Goal: Task Accomplishment & Management: Use online tool/utility

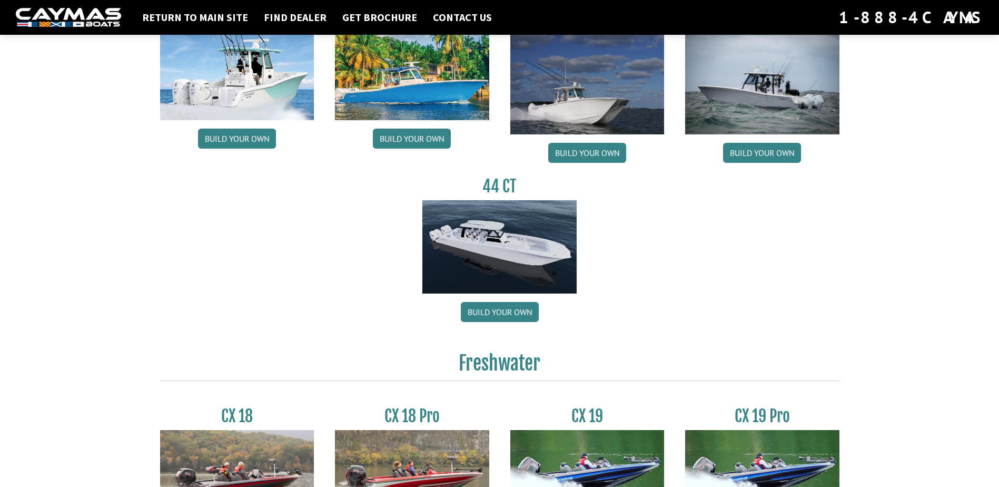
scroll to position [579, 0]
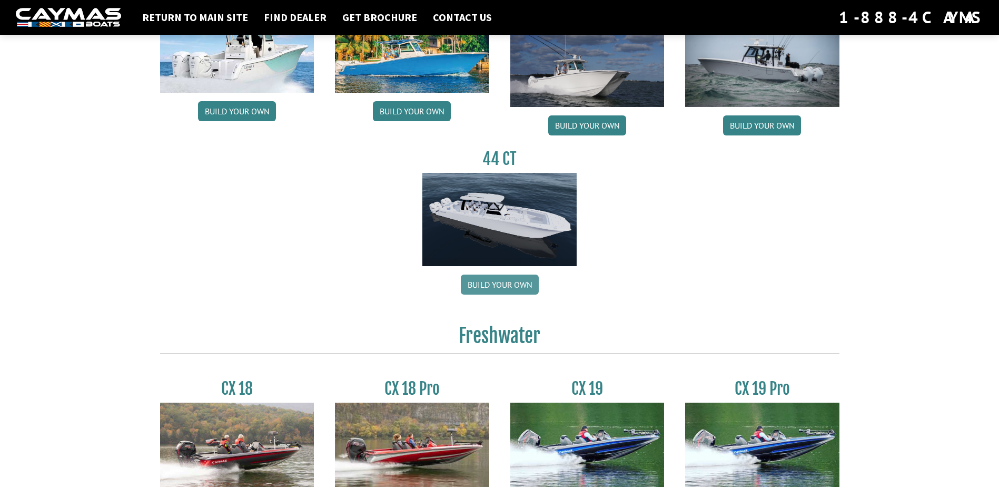
click at [497, 281] on link "Build your own" at bounding box center [500, 284] width 78 height 20
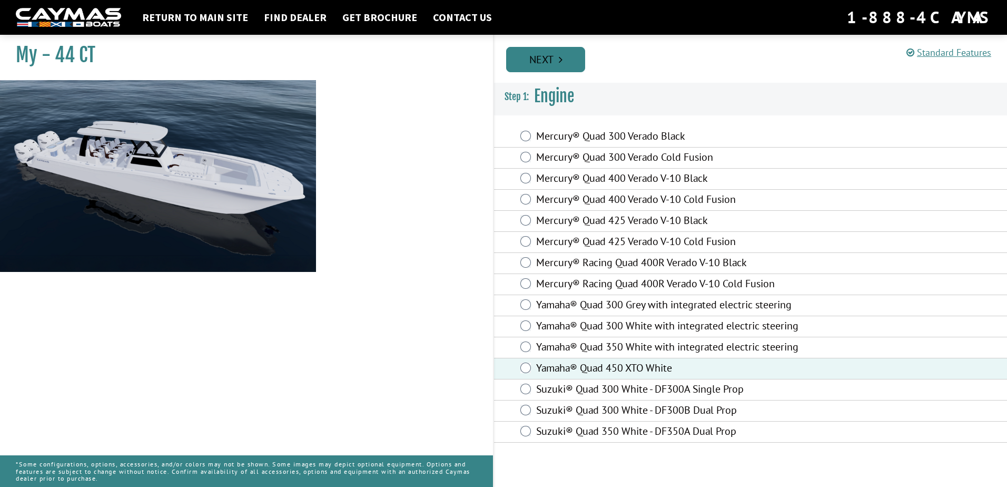
click at [548, 56] on link "Next" at bounding box center [545, 59] width 79 height 25
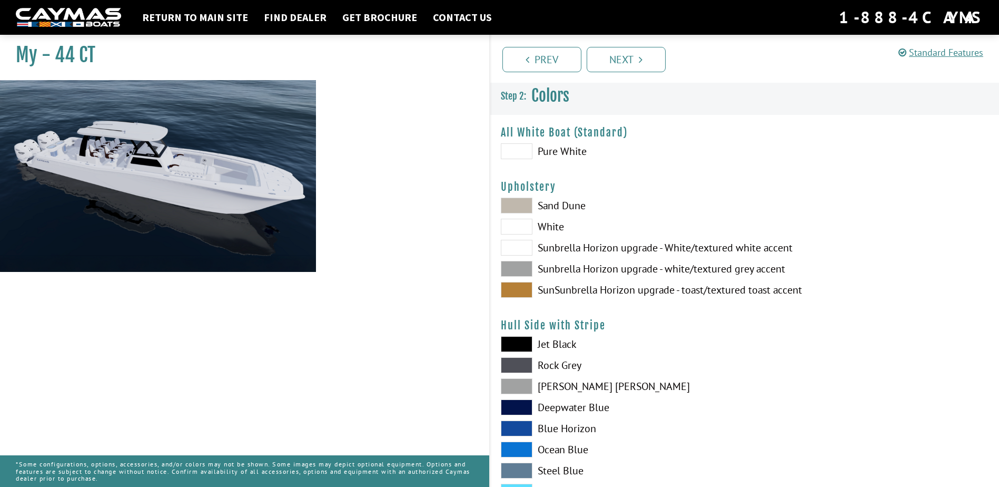
click at [518, 289] on span at bounding box center [517, 290] width 32 height 16
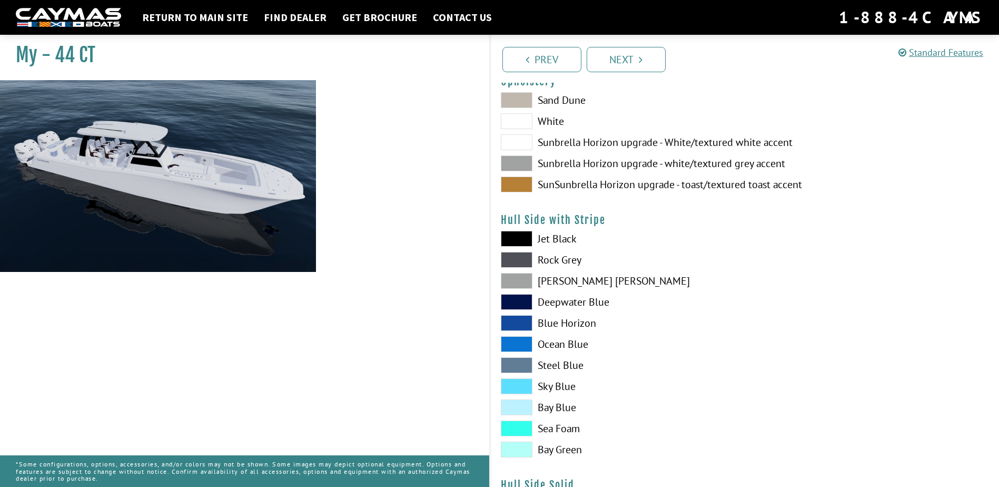
scroll to position [158, 0]
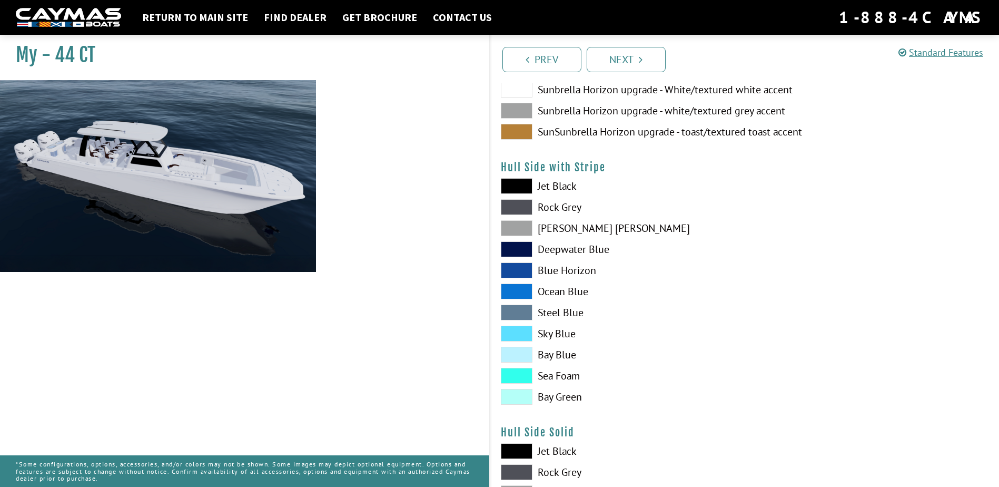
click at [514, 375] on span at bounding box center [517, 376] width 32 height 16
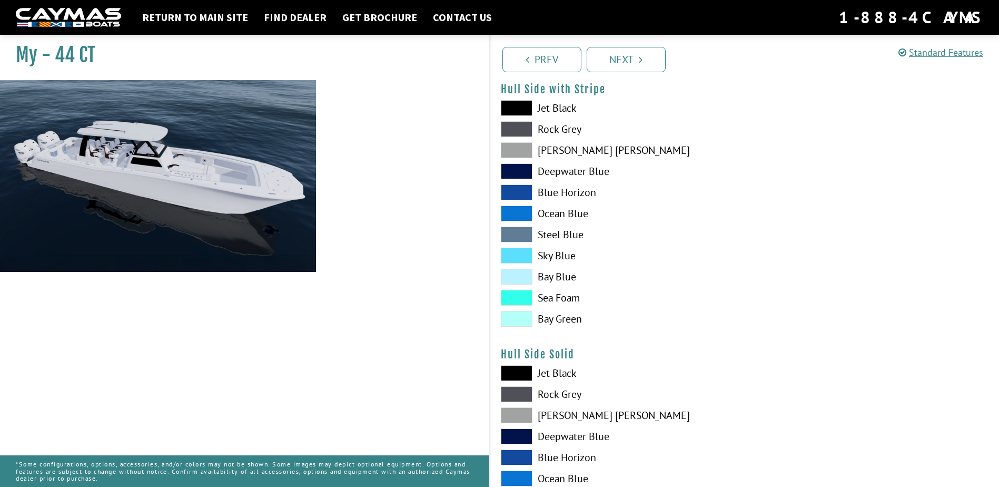
scroll to position [263, 0]
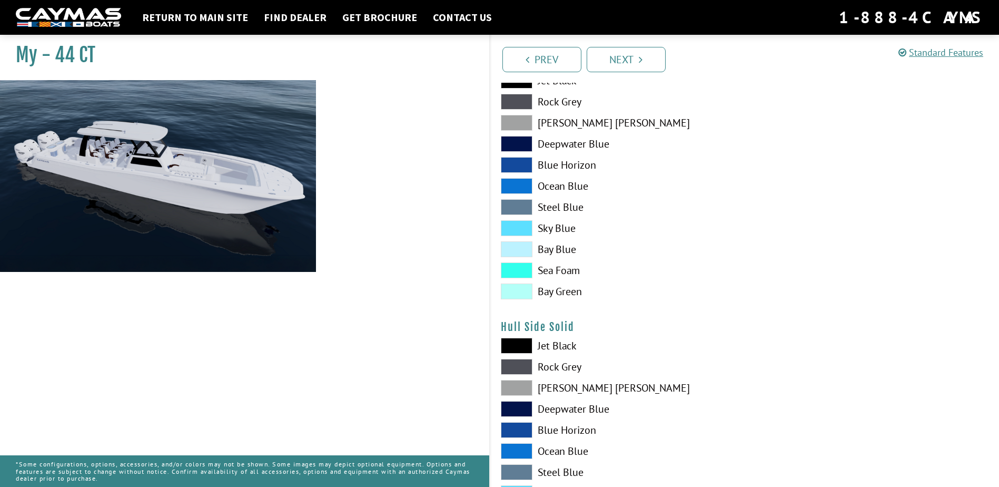
click at [511, 267] on span at bounding box center [517, 270] width 32 height 16
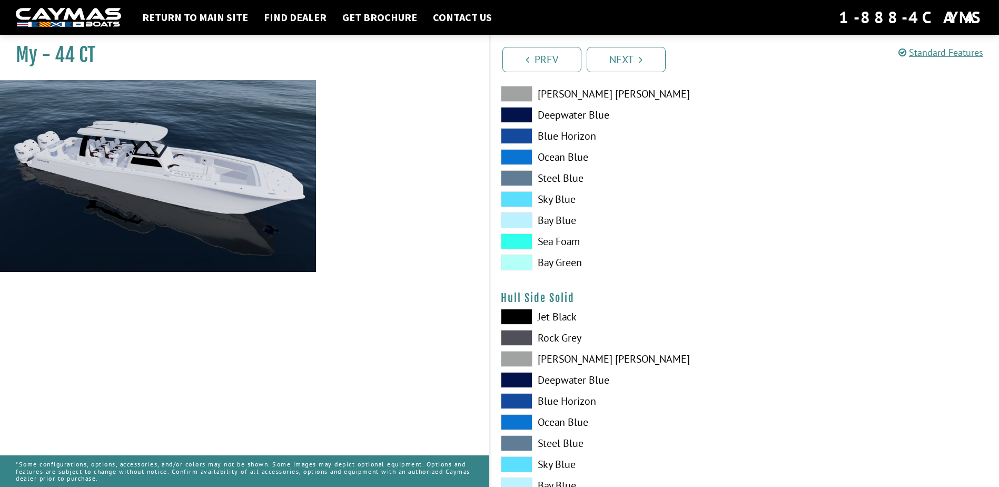
scroll to position [369, 0]
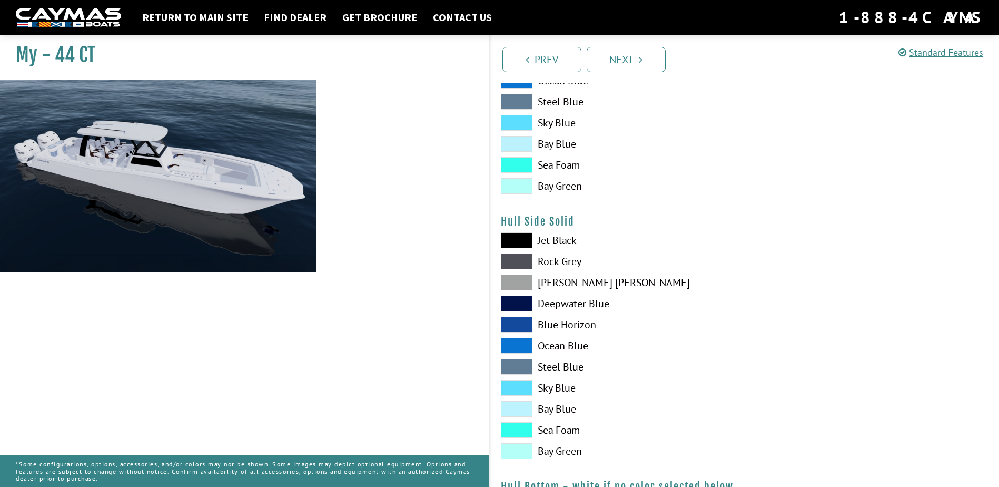
click at [520, 425] on span at bounding box center [517, 430] width 32 height 16
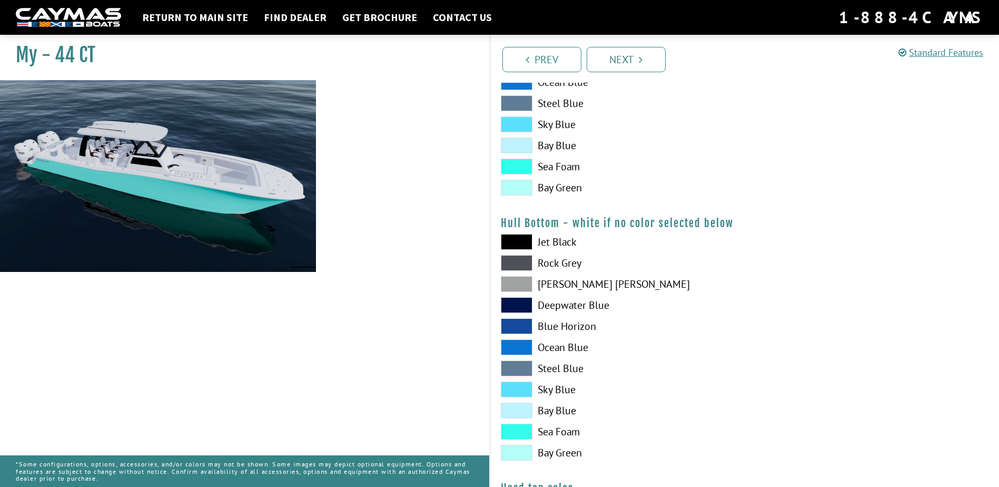
scroll to position [685, 0]
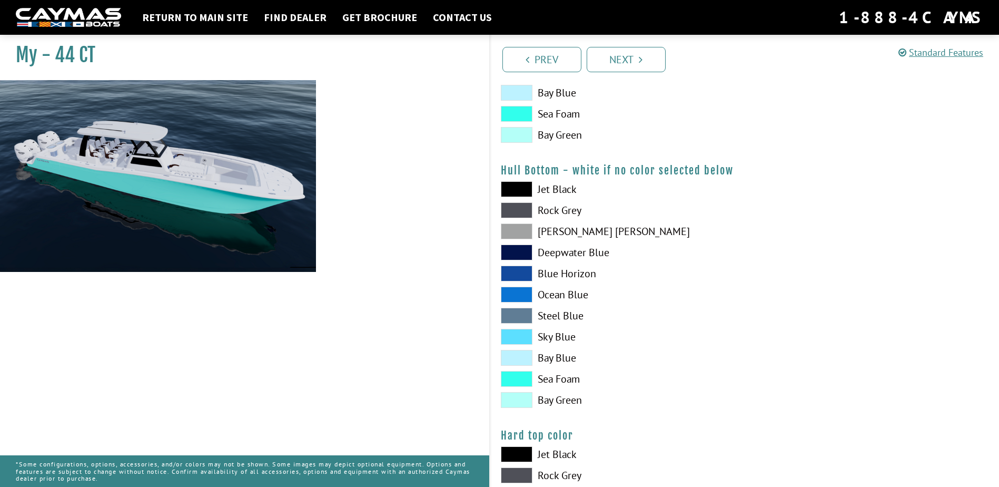
click at [511, 333] on span at bounding box center [517, 337] width 32 height 16
click at [511, 184] on span at bounding box center [517, 189] width 32 height 16
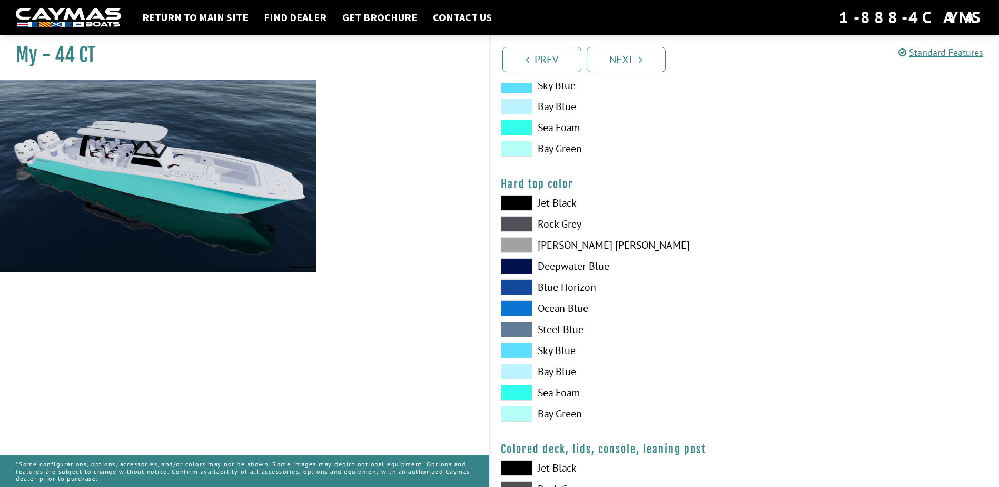
scroll to position [948, 0]
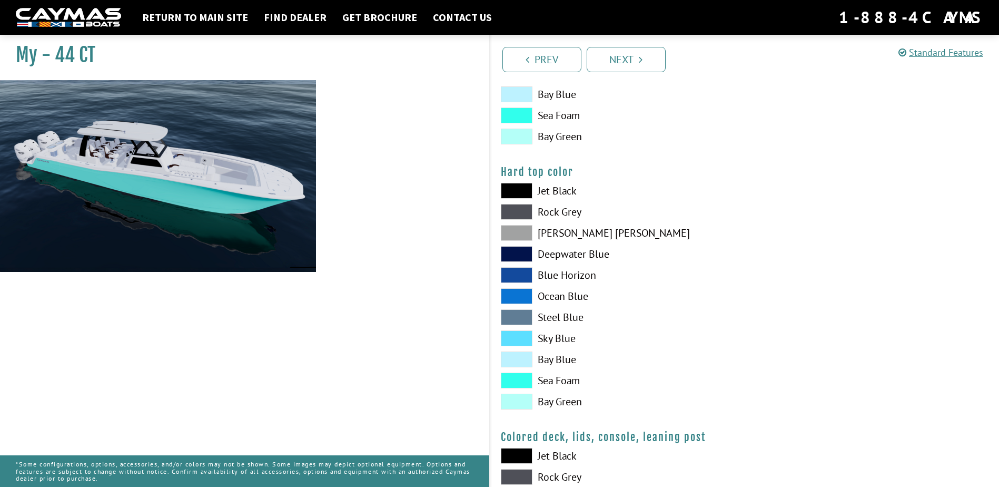
click at [513, 400] on span at bounding box center [517, 401] width 32 height 16
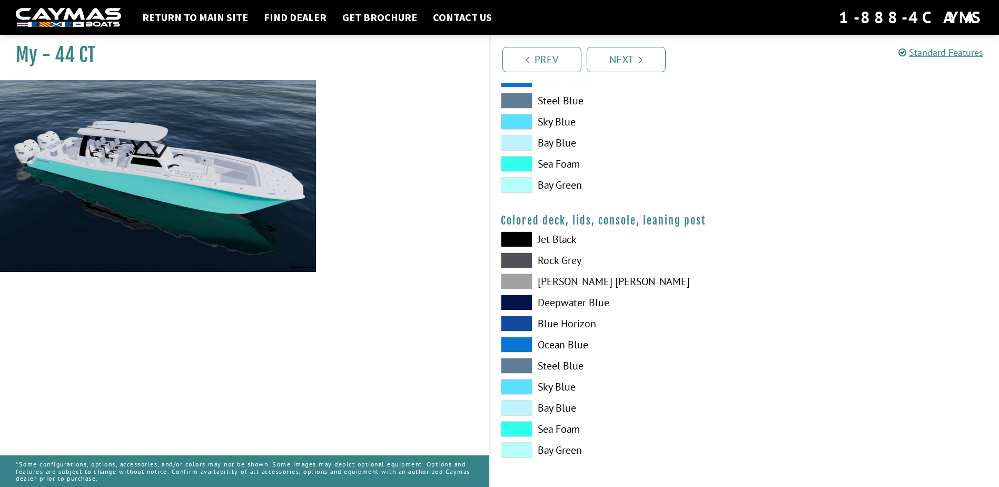
scroll to position [1166, 0]
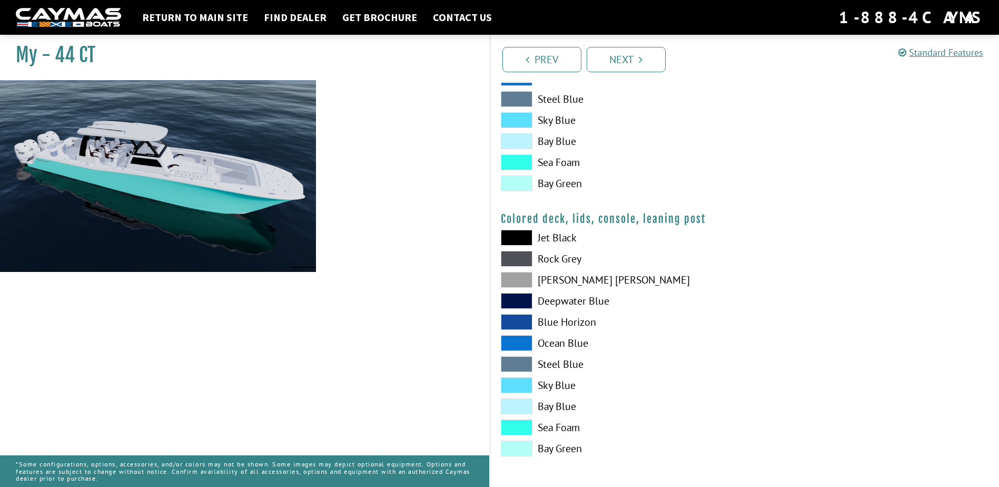
click at [517, 449] on span at bounding box center [517, 448] width 32 height 16
click at [626, 60] on link "Next" at bounding box center [626, 59] width 79 height 25
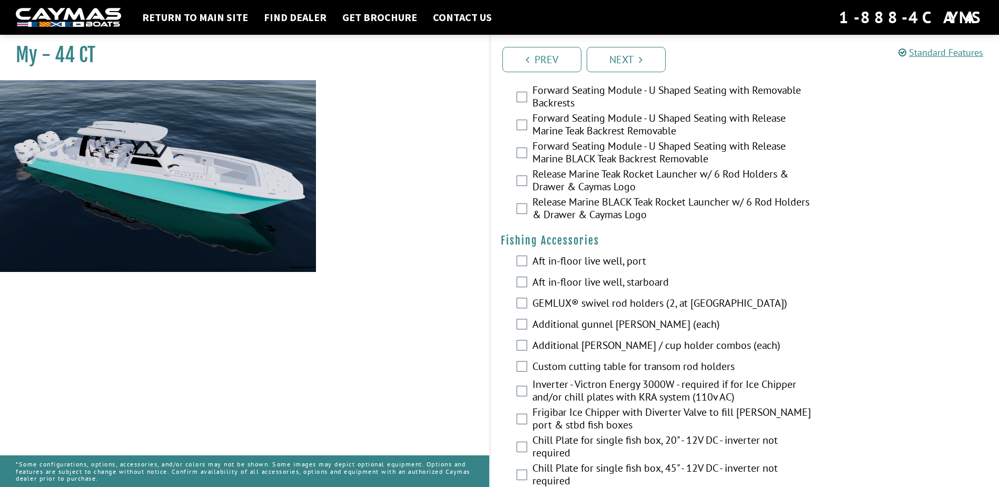
scroll to position [1053, 0]
